Goal: Information Seeking & Learning: Find specific fact

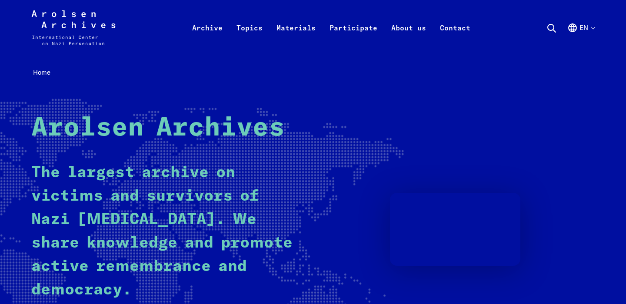
click at [553, 29] on icon at bounding box center [551, 28] width 10 height 10
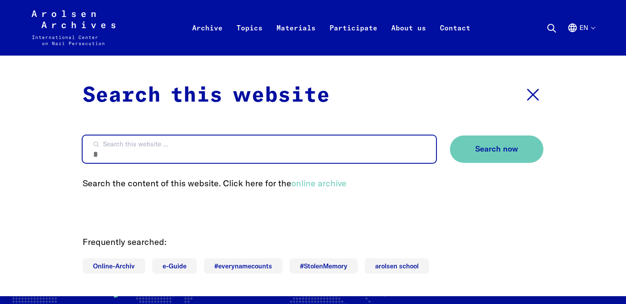
click at [282, 149] on input "Search this website ..." at bounding box center [259, 149] width 353 height 27
type input "*****"
click at [450, 136] on button "Search now" at bounding box center [496, 149] width 93 height 27
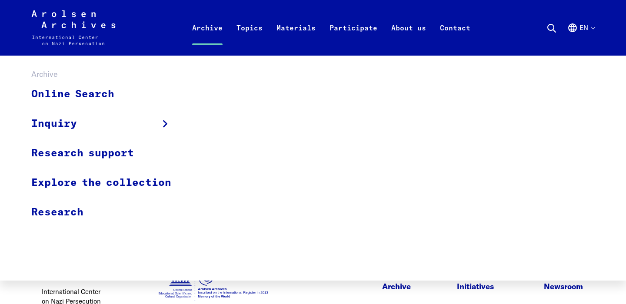
click at [201, 28] on link "Archive" at bounding box center [207, 38] width 44 height 35
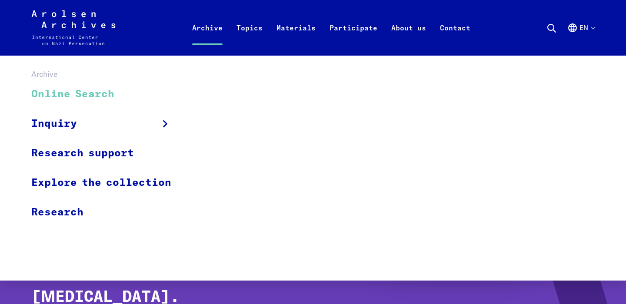
click at [83, 104] on link "Online Search" at bounding box center [106, 94] width 151 height 29
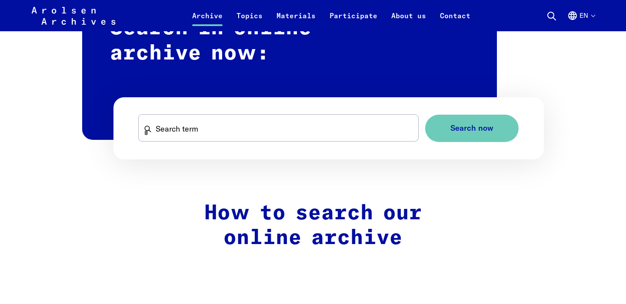
scroll to position [545, 0]
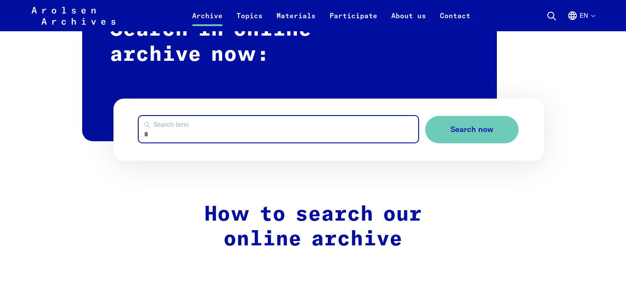
click at [166, 136] on input "Search term" at bounding box center [279, 129] width 280 height 27
type input "*****"
click at [425, 116] on button "Search now" at bounding box center [471, 129] width 93 height 27
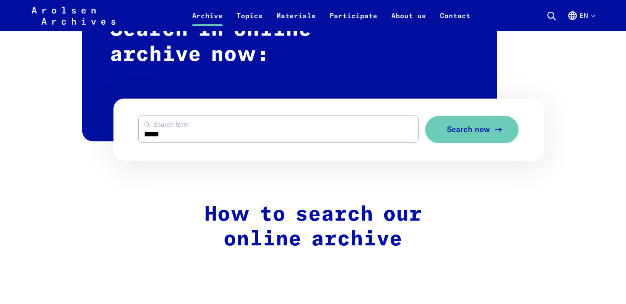
click at [451, 130] on span "Search now" at bounding box center [468, 129] width 43 height 9
